Goal: Task Accomplishment & Management: Use online tool/utility

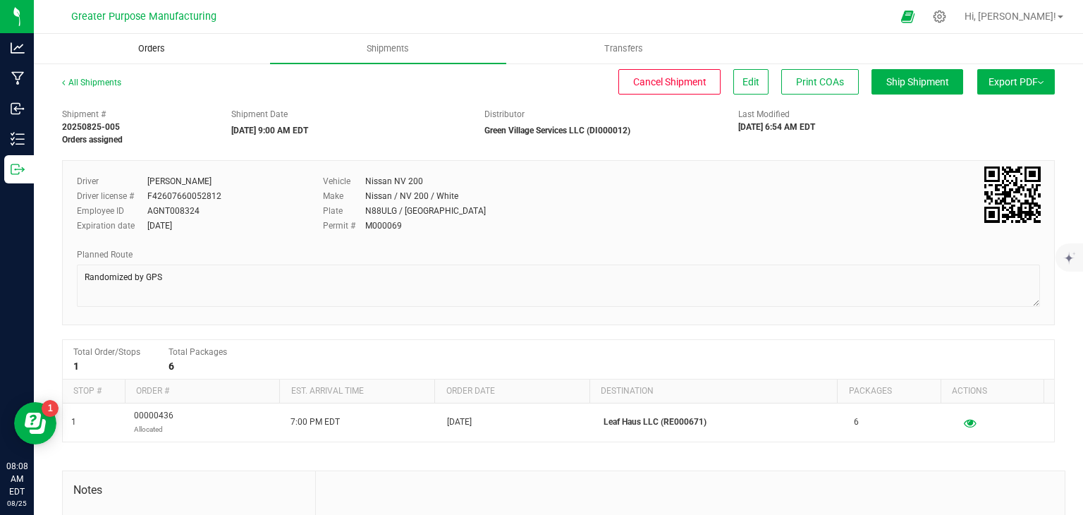
click at [151, 42] on span "Orders" at bounding box center [151, 48] width 65 height 13
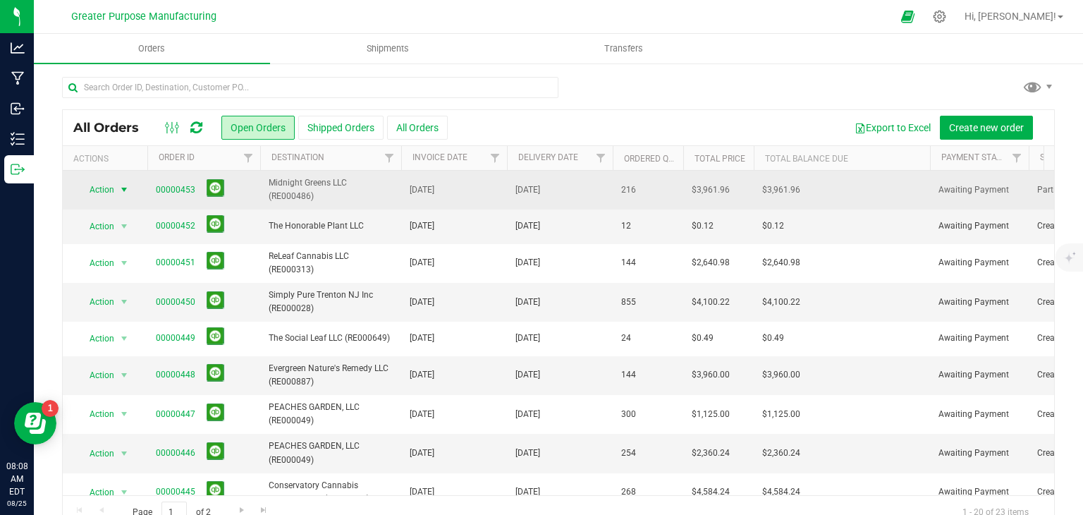
click at [121, 190] on span "select" at bounding box center [123, 189] width 11 height 11
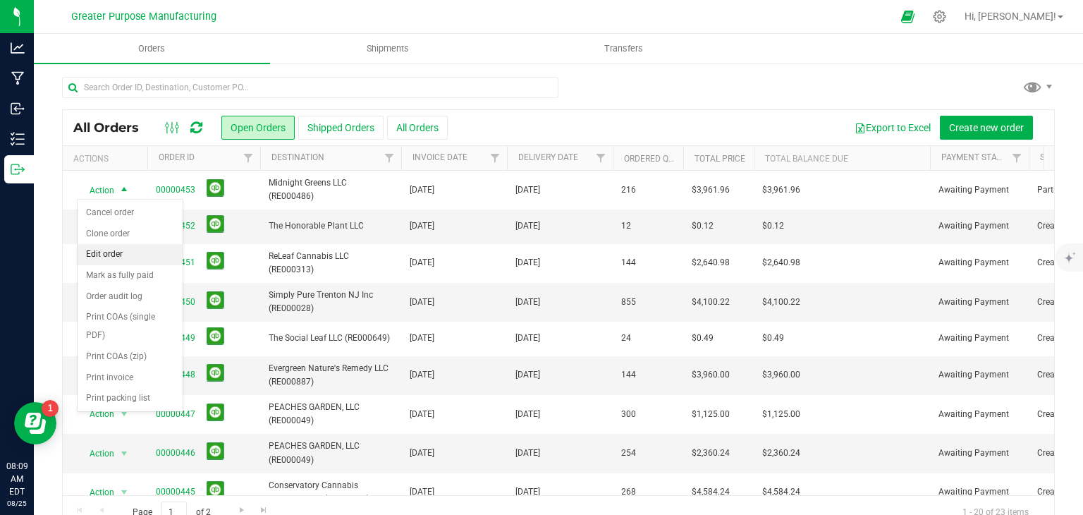
click at [106, 252] on li "Edit order" at bounding box center [130, 254] width 105 height 21
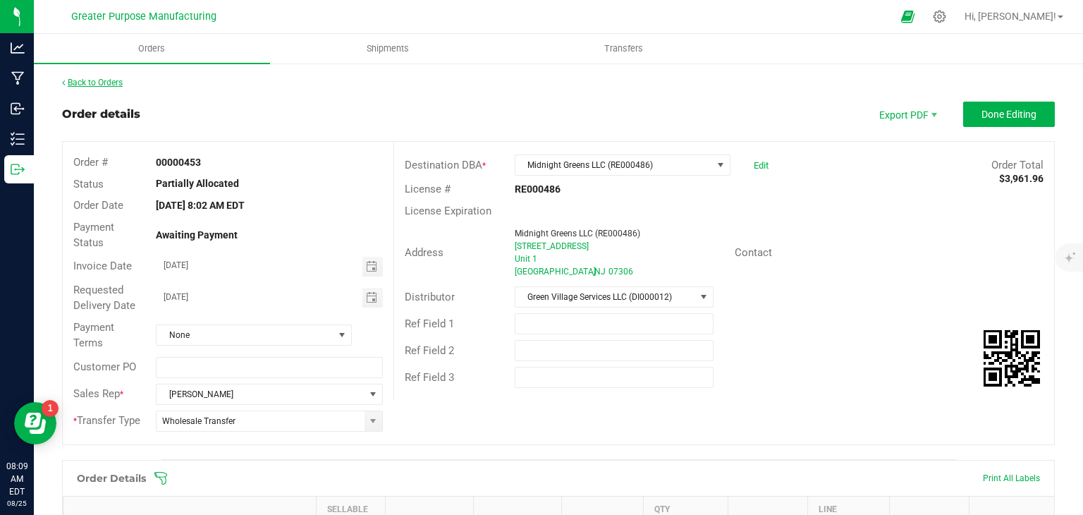
click at [90, 80] on link "Back to Orders" at bounding box center [92, 83] width 61 height 10
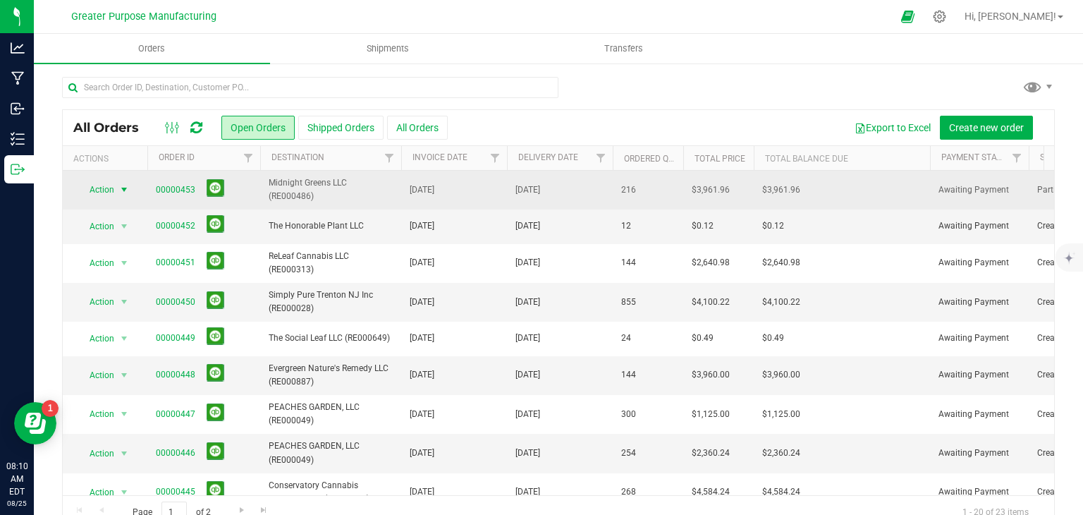
click at [121, 187] on span "select" at bounding box center [123, 189] width 11 height 11
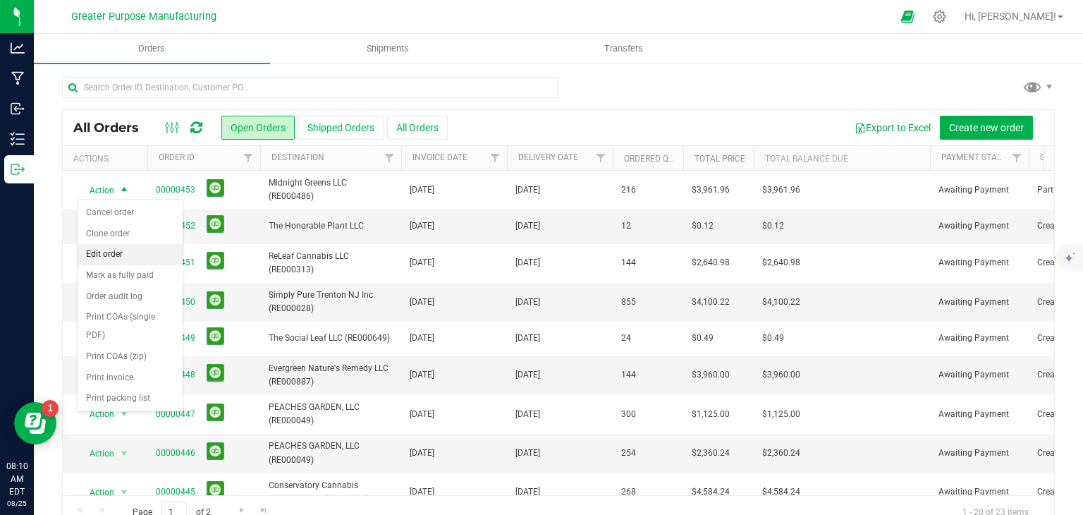
click at [111, 257] on li "Edit order" at bounding box center [130, 254] width 105 height 21
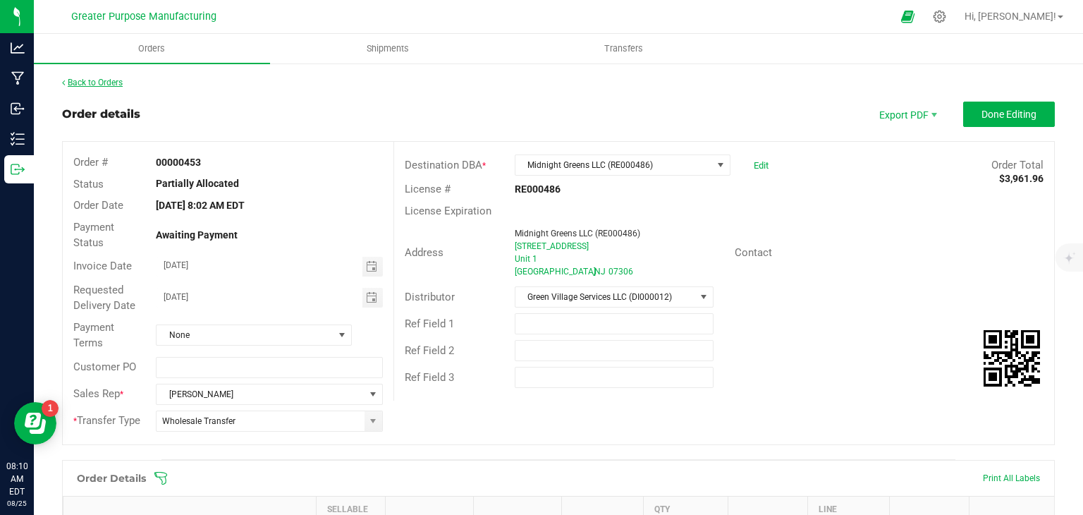
click at [85, 78] on link "Back to Orders" at bounding box center [92, 83] width 61 height 10
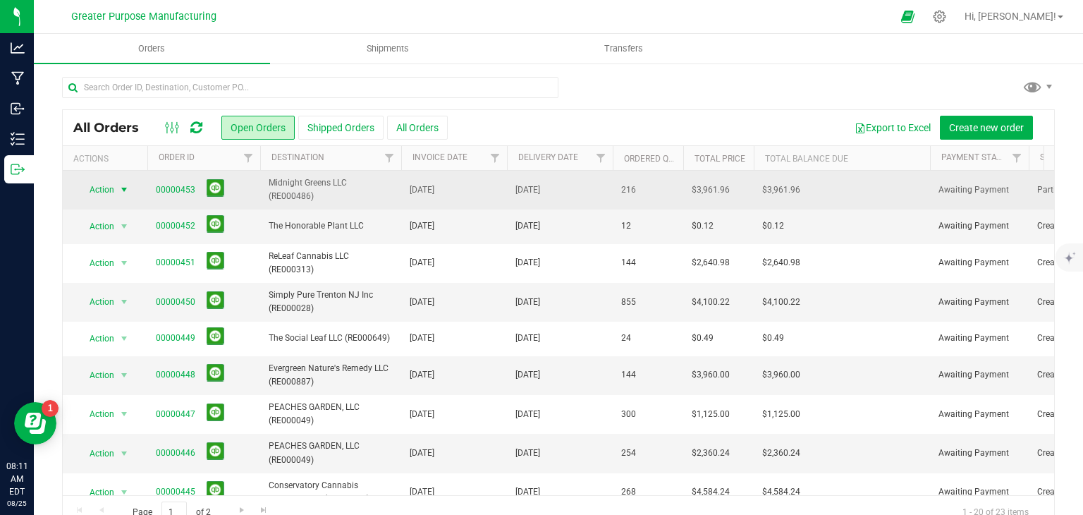
click at [112, 187] on span "Action" at bounding box center [96, 190] width 38 height 20
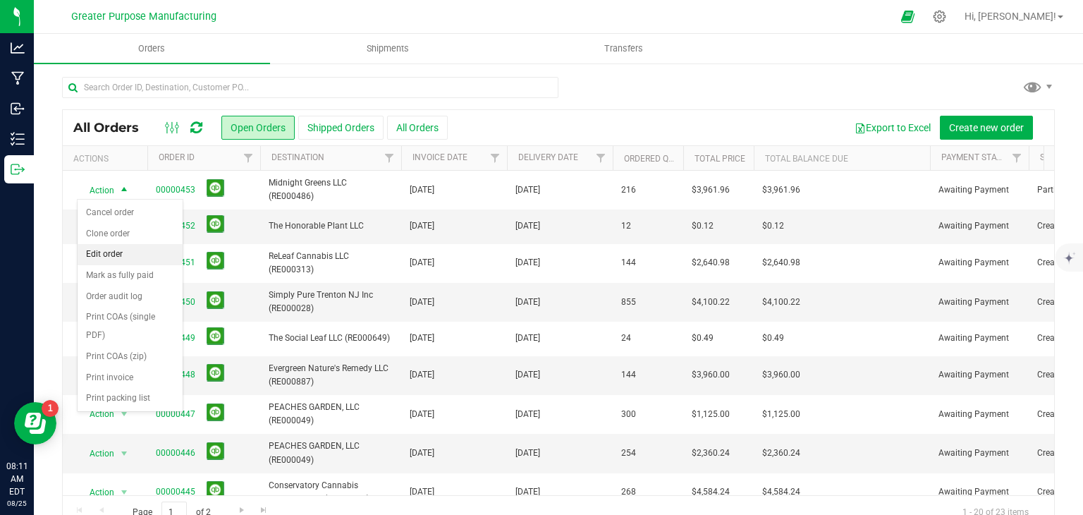
click at [116, 258] on li "Edit order" at bounding box center [130, 254] width 105 height 21
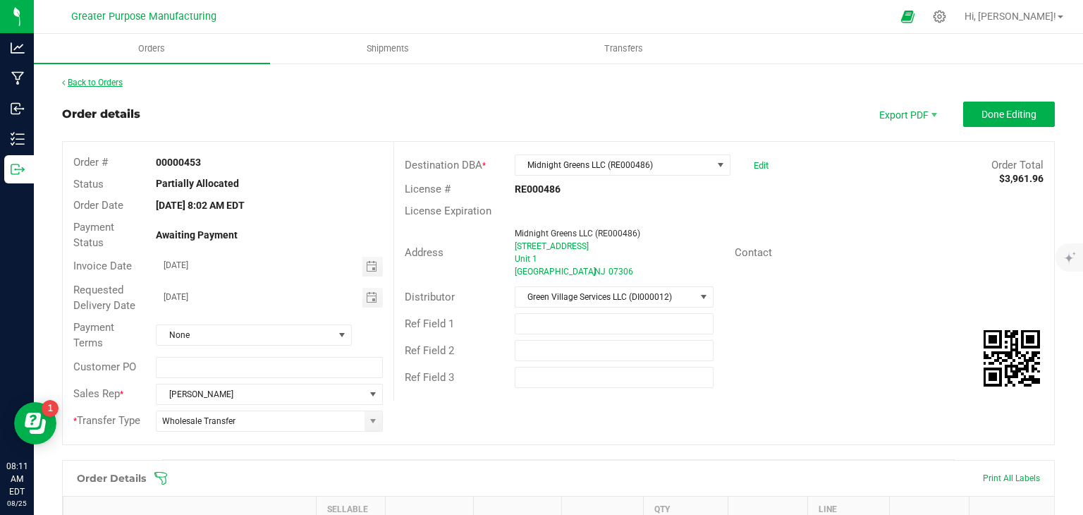
click at [104, 85] on link "Back to Orders" at bounding box center [92, 83] width 61 height 10
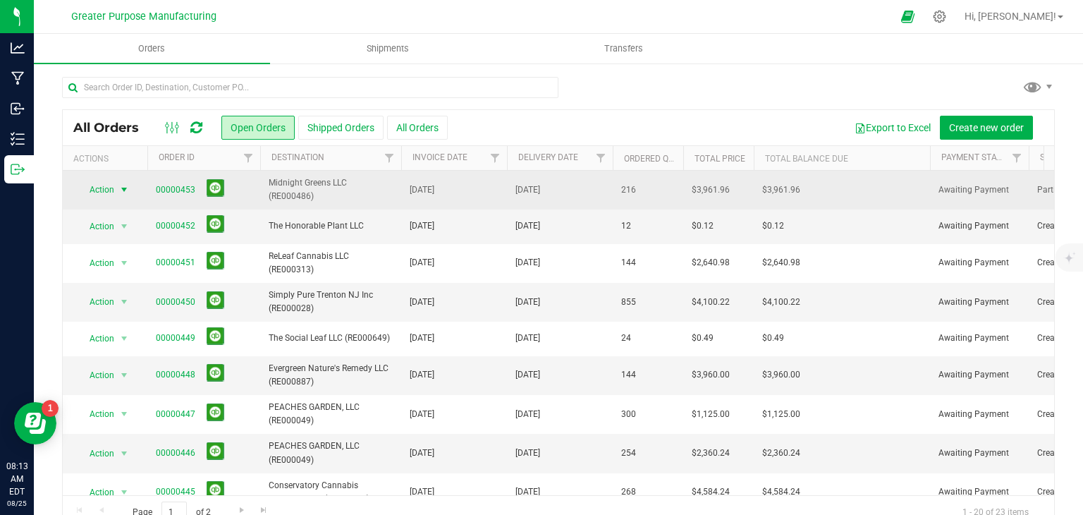
click at [130, 189] on span "select" at bounding box center [125, 190] width 18 height 20
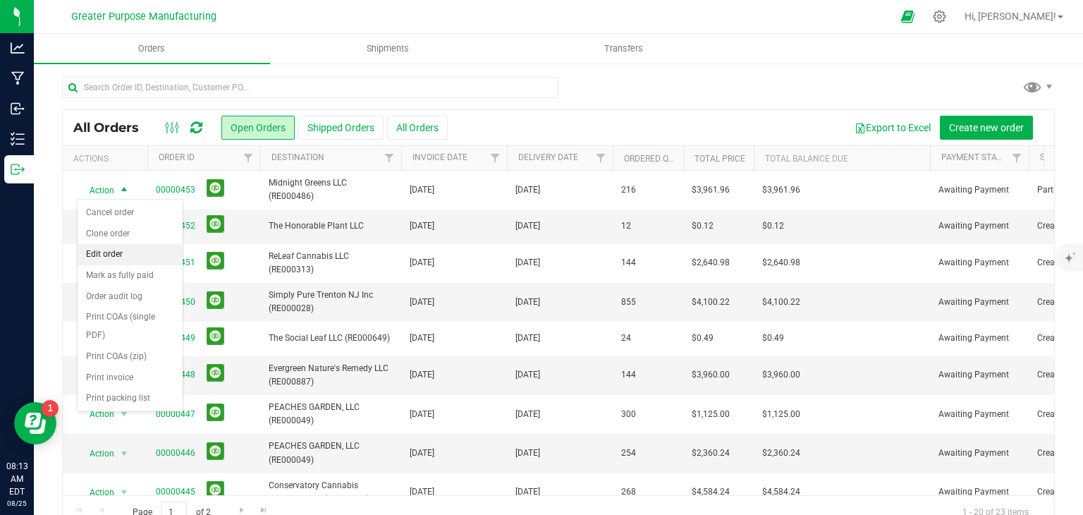
click at [116, 251] on li "Edit order" at bounding box center [130, 254] width 105 height 21
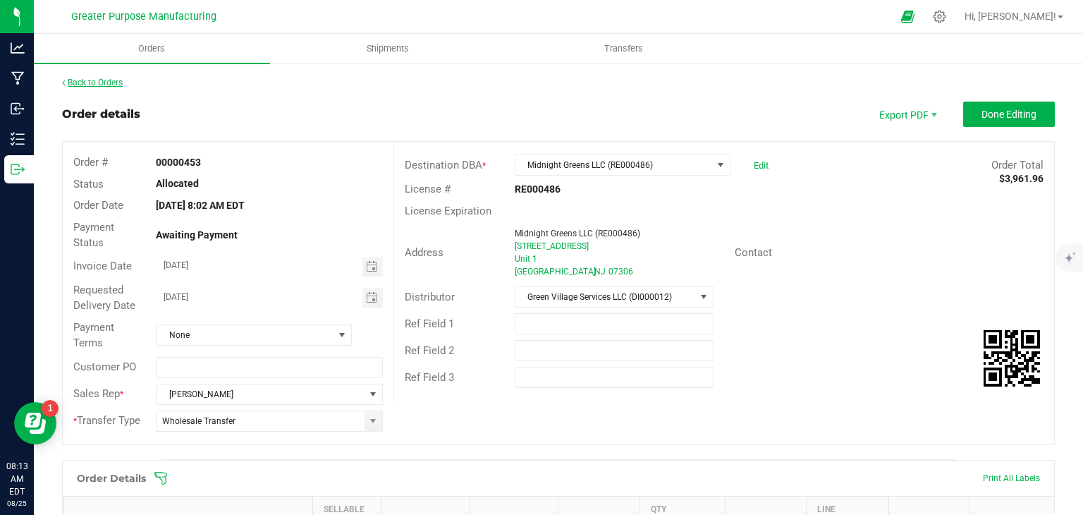
click at [76, 83] on link "Back to Orders" at bounding box center [92, 83] width 61 height 10
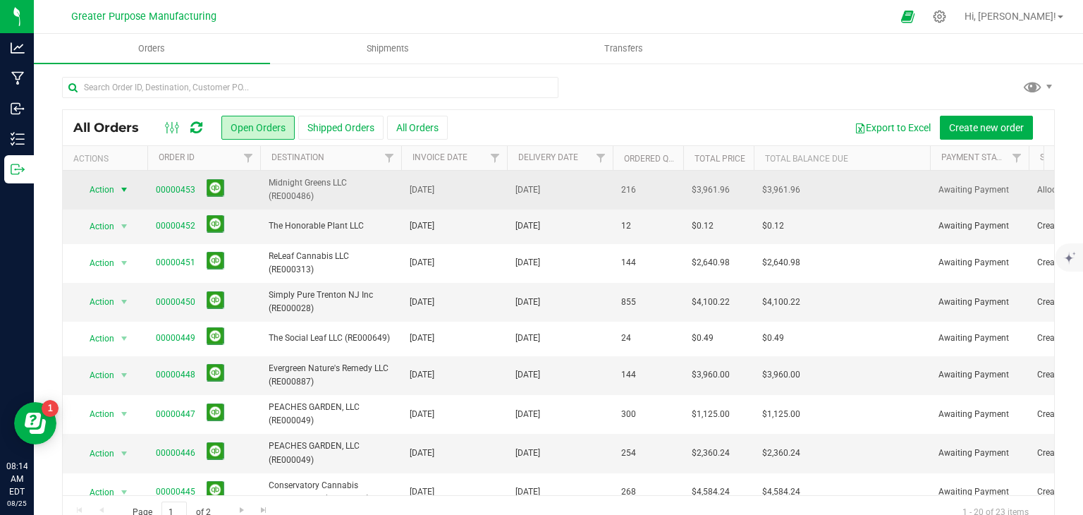
click at [117, 187] on span "select" at bounding box center [125, 190] width 18 height 20
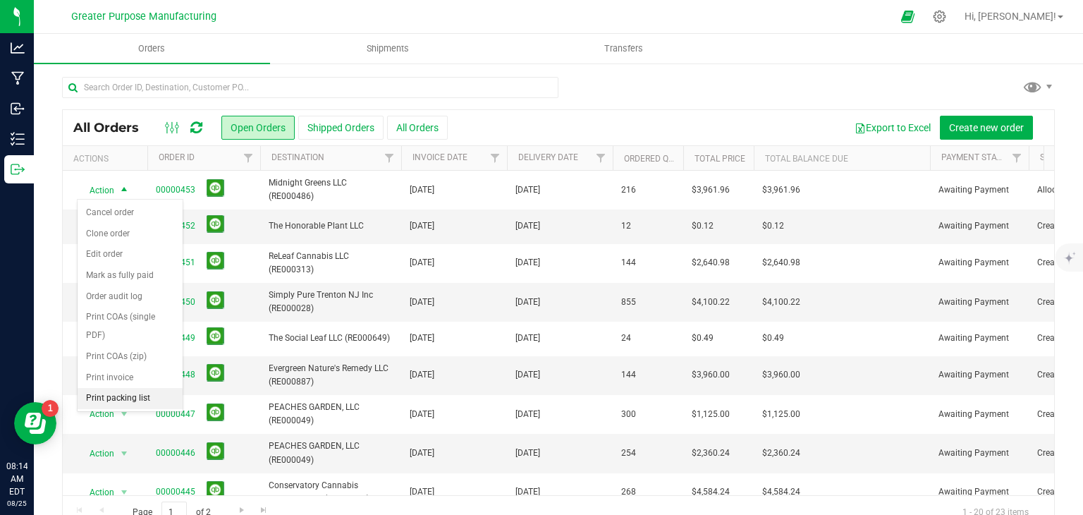
click at [106, 390] on li "Print packing list" at bounding box center [130, 398] width 105 height 21
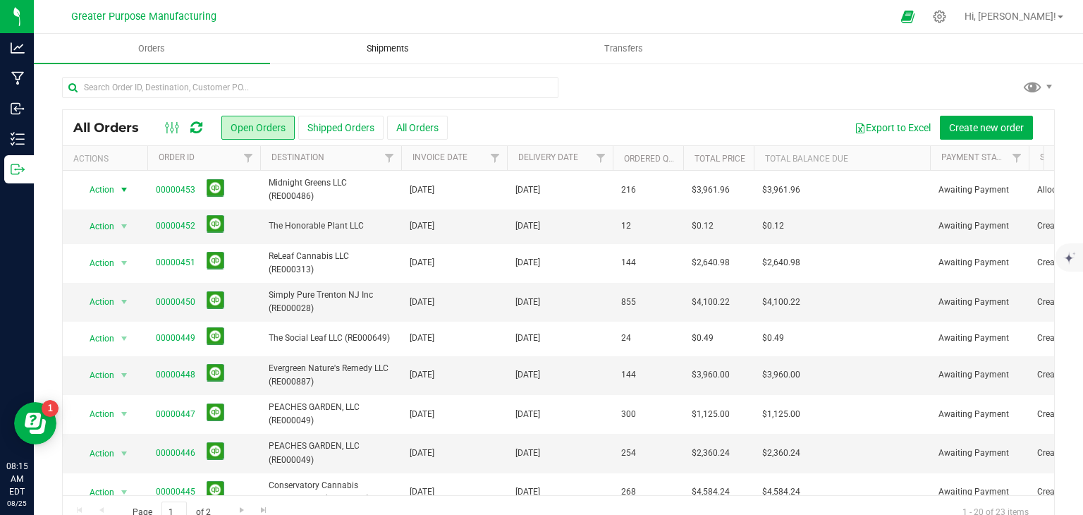
click at [398, 40] on uib-tab-heading "Shipments" at bounding box center [388, 49] width 235 height 28
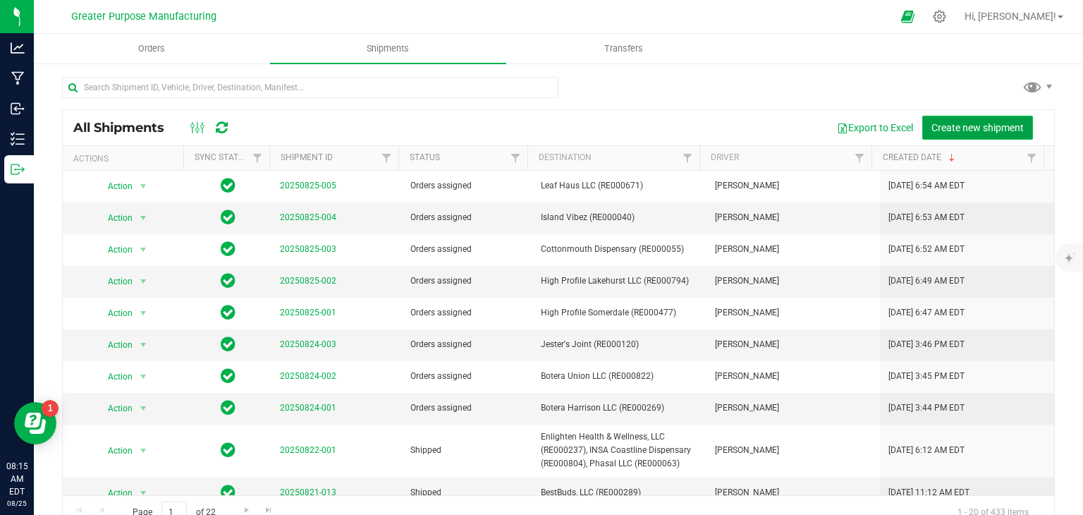
click at [967, 128] on span "Create new shipment" at bounding box center [978, 127] width 92 height 11
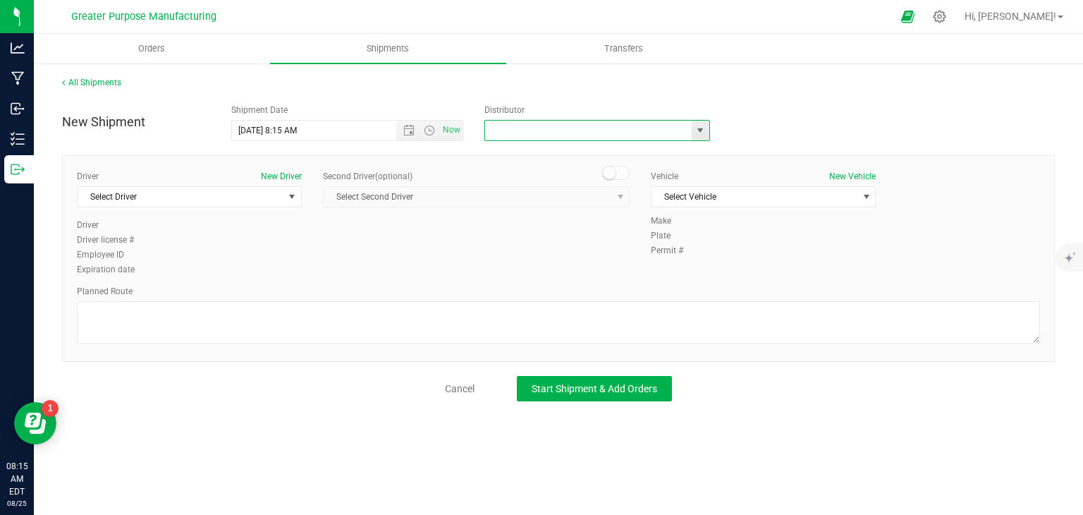
click at [521, 137] on input "text" at bounding box center [585, 131] width 200 height 20
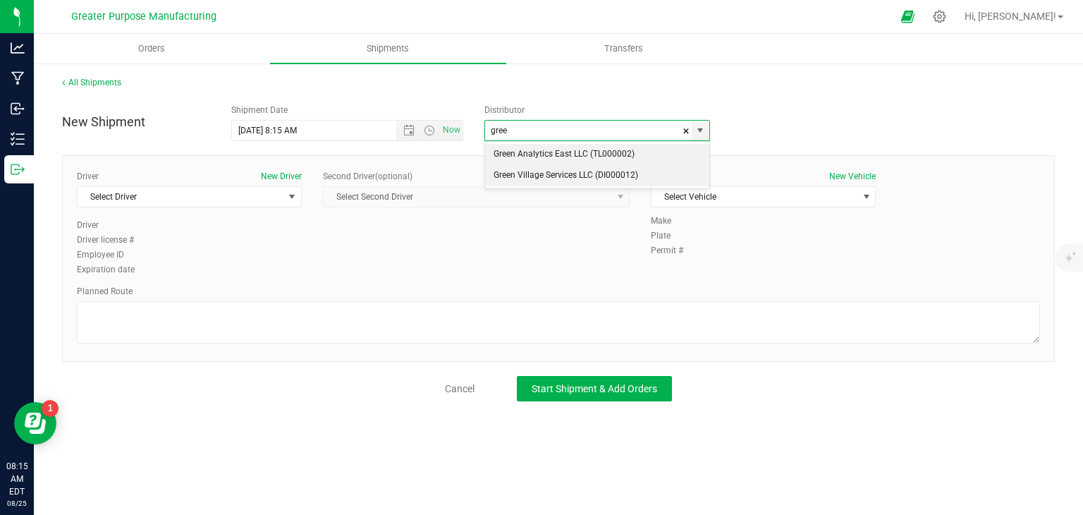
click at [522, 175] on li "Green Village Services LLC (DI000012)" at bounding box center [597, 175] width 224 height 21
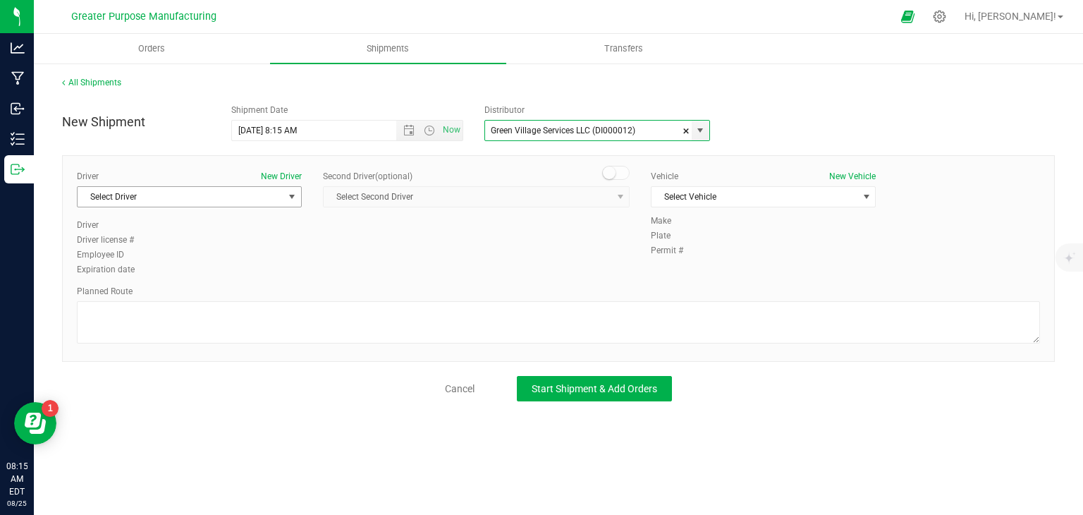
type input "Green Village Services LLC (DI000012)"
click at [160, 198] on span "Select Driver" at bounding box center [181, 197] width 206 height 20
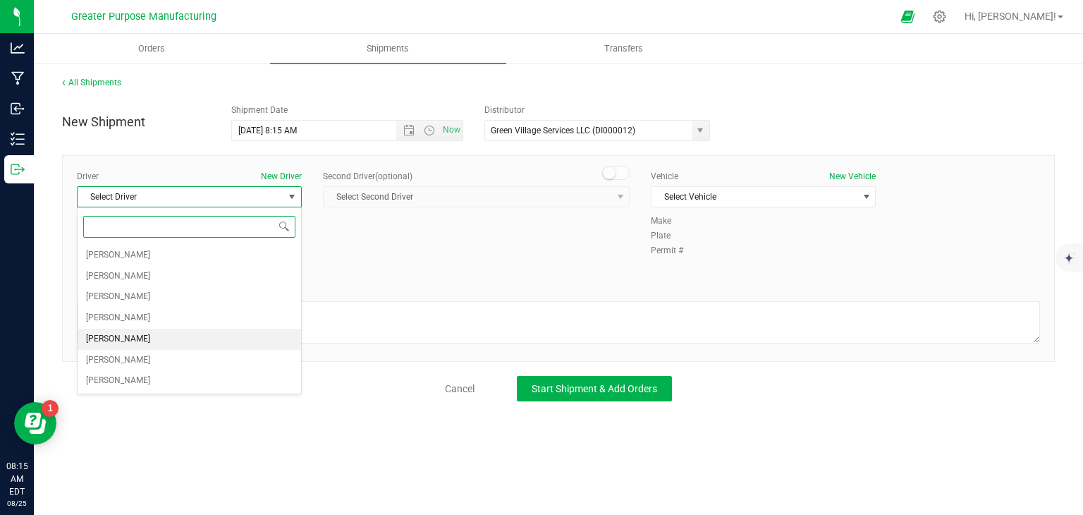
click at [136, 331] on span "[PERSON_NAME]" at bounding box center [118, 339] width 64 height 18
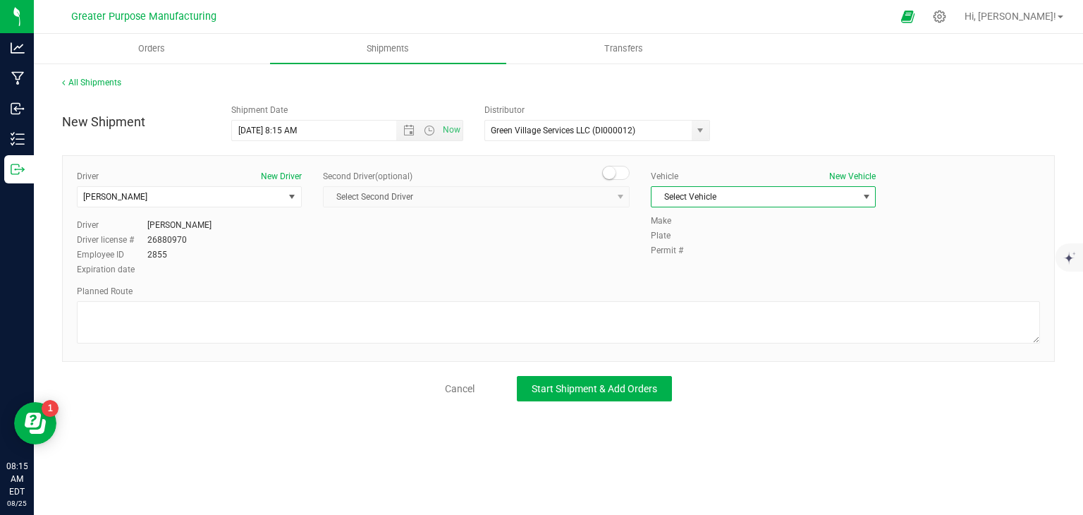
click at [692, 200] on span "Select Vehicle" at bounding box center [755, 197] width 206 height 20
click at [693, 222] on li "[MEDICAL_DATA] - Ford Transit 250 - A24UZU" at bounding box center [764, 220] width 224 height 21
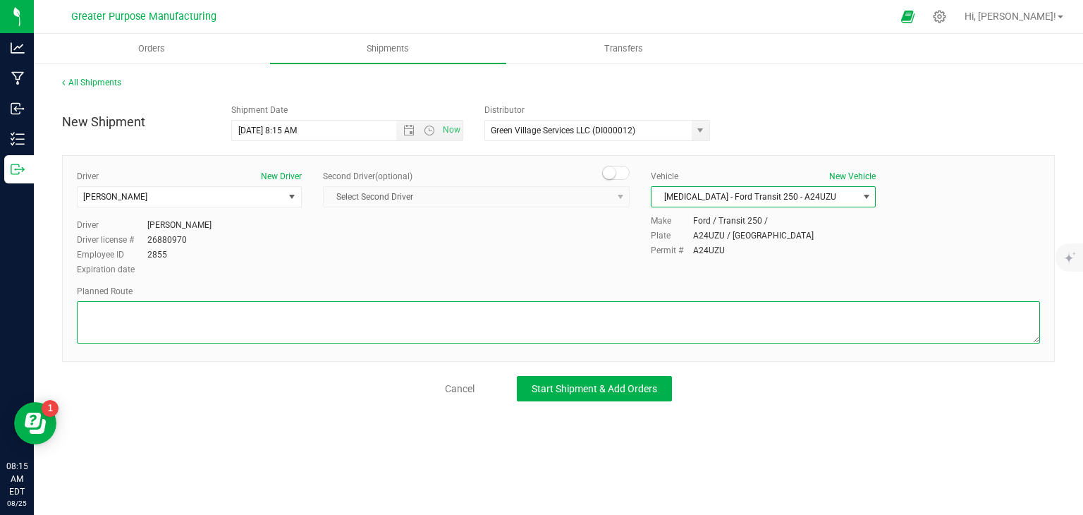
click at [409, 310] on textarea at bounding box center [558, 322] width 963 height 42
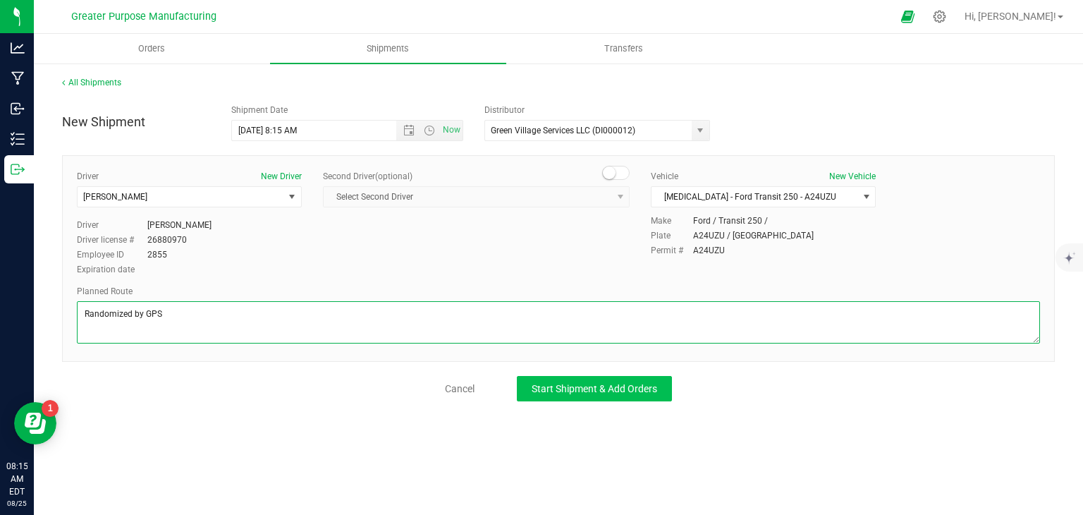
type textarea "Randomized by GPS"
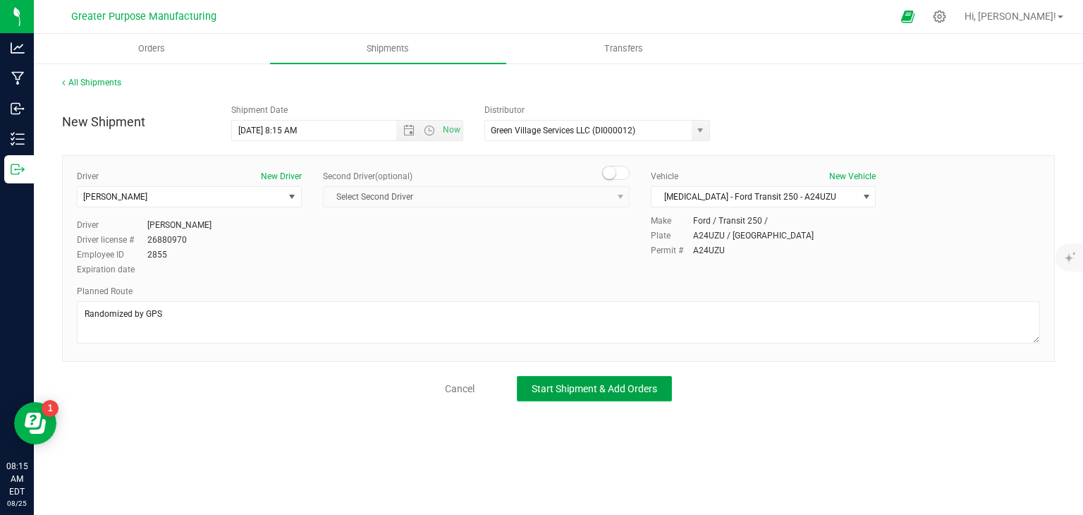
click at [578, 383] on span "Start Shipment & Add Orders" at bounding box center [595, 388] width 126 height 11
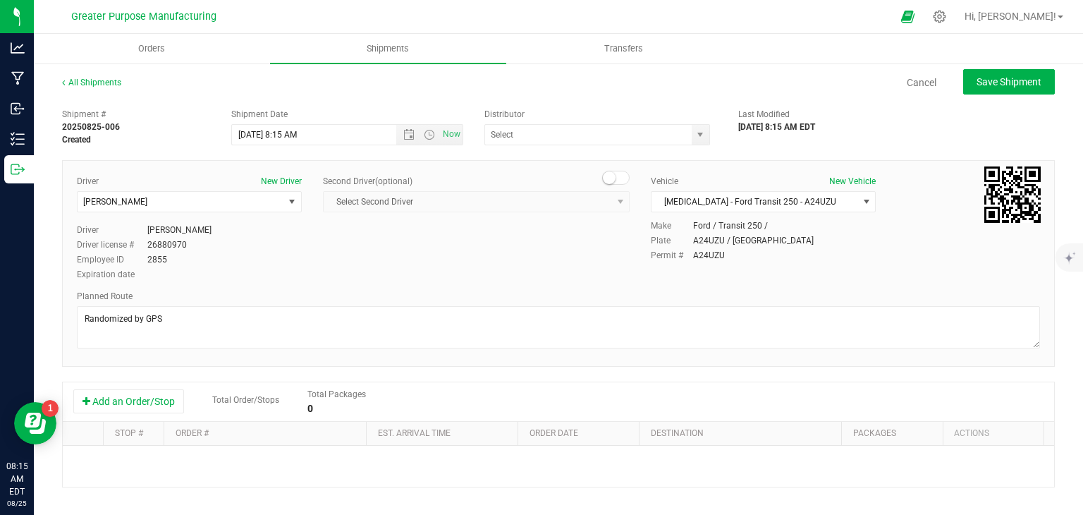
type input "Green Village Services LLC (DI000012)"
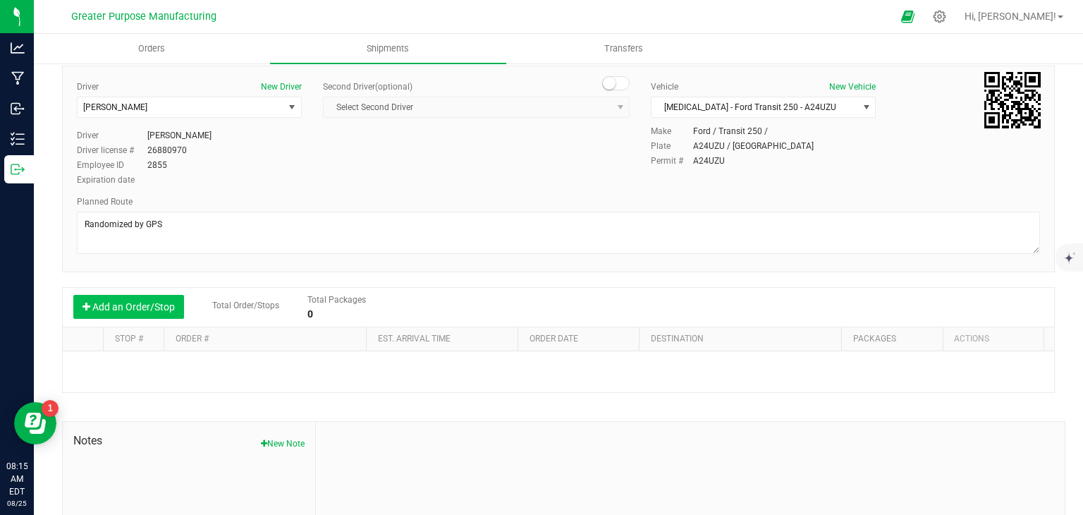
click at [145, 303] on button "Add an Order/Stop" at bounding box center [128, 307] width 111 height 24
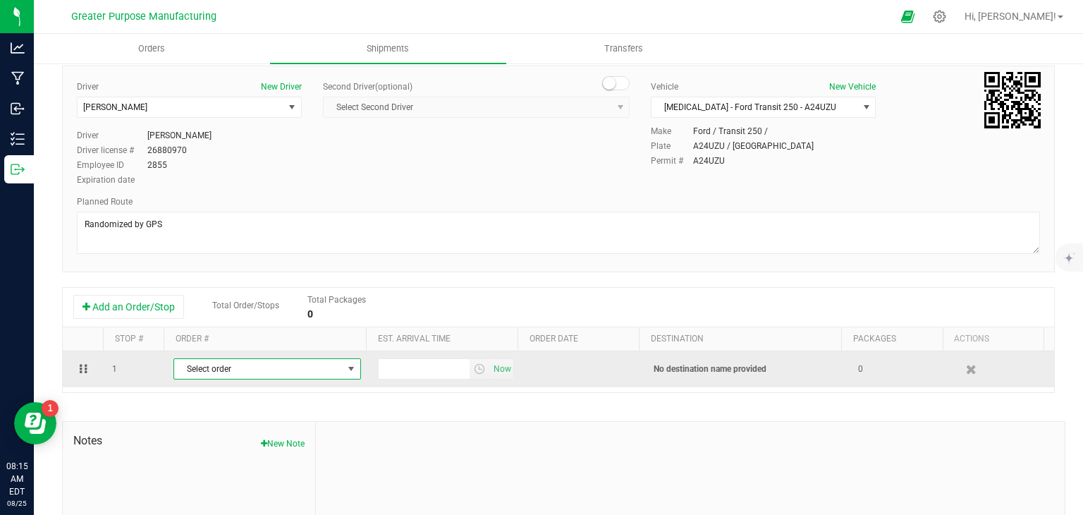
click at [231, 366] on span "Select order" at bounding box center [258, 369] width 169 height 20
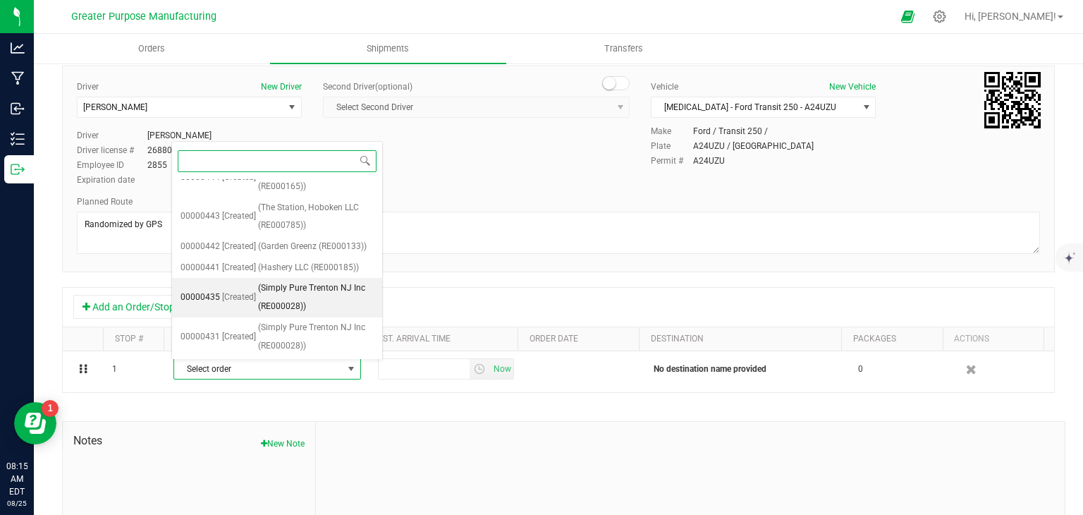
scroll to position [0, 0]
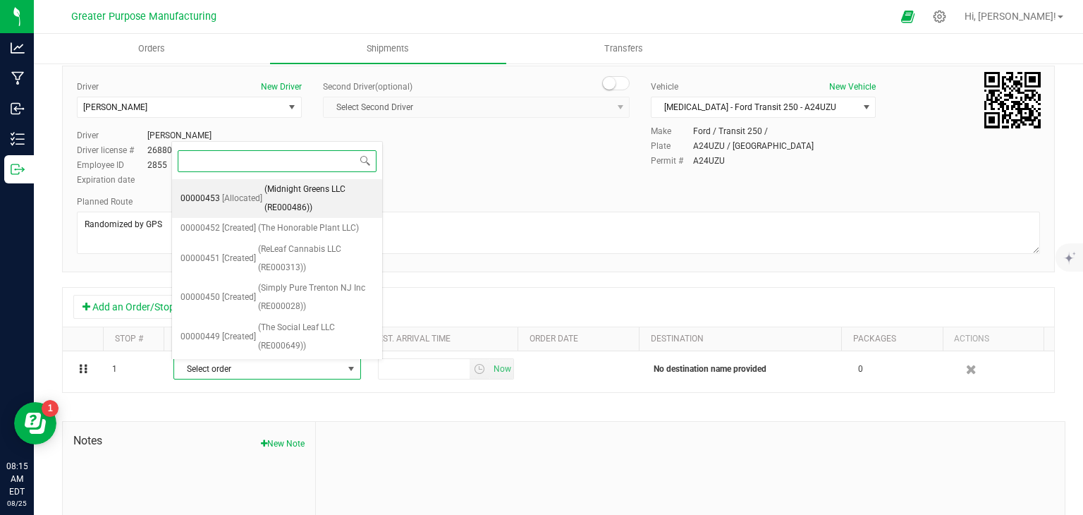
click at [294, 186] on span "(Midnight Greens LLC (RE000486))" at bounding box center [318, 199] width 109 height 36
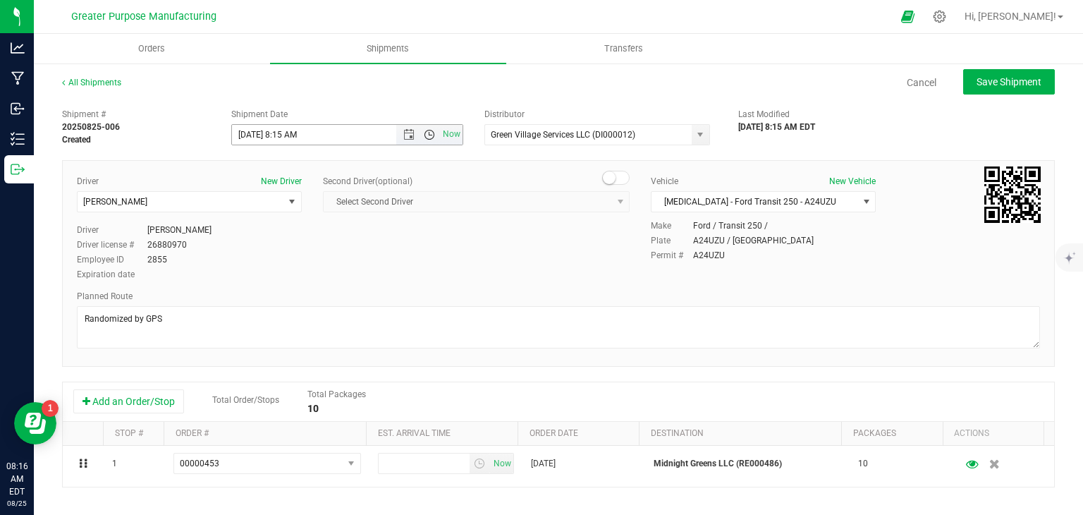
click at [424, 135] on span "Open the time view" at bounding box center [429, 134] width 11 height 11
click at [310, 202] on li "9:00 AM" at bounding box center [343, 204] width 227 height 18
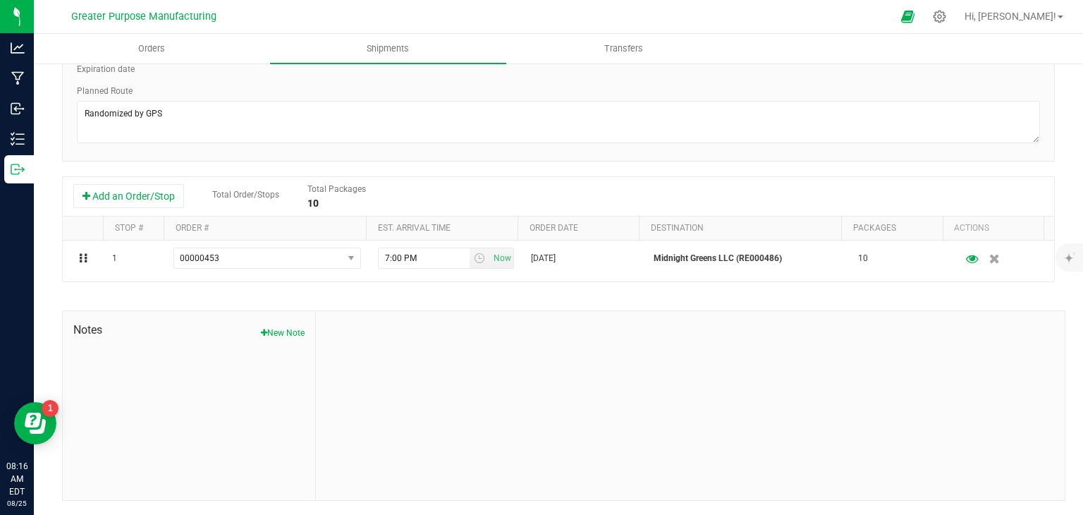
scroll to position [0, 0]
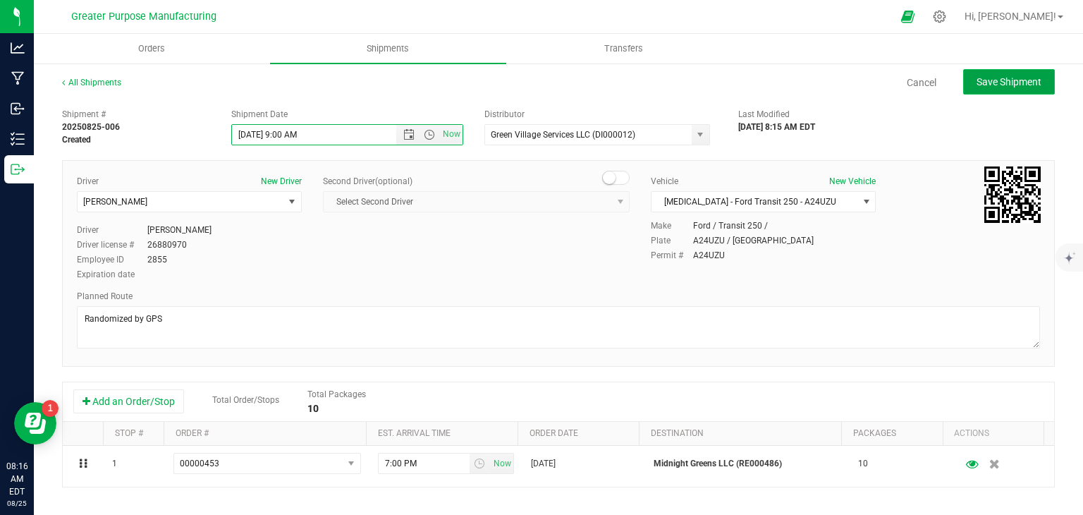
click at [1027, 80] on span "Save Shipment" at bounding box center [1009, 81] width 65 height 11
type input "[DATE] 1:00 PM"
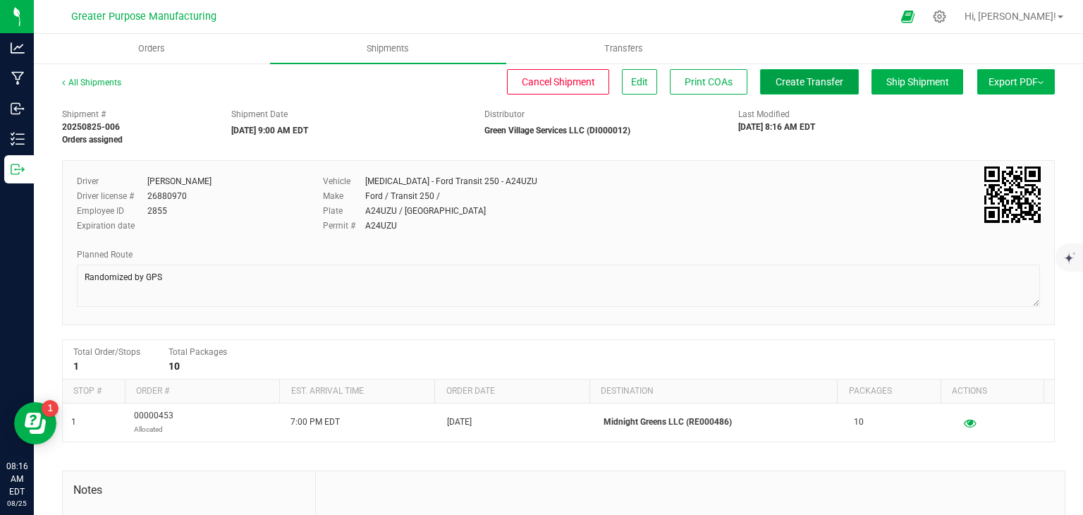
click at [804, 81] on span "Create Transfer" at bounding box center [810, 81] width 68 height 11
